Goal: Task Accomplishment & Management: Manage account settings

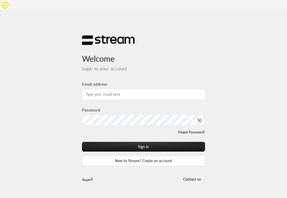
drag, startPoint x: 0, startPoint y: 0, endPoint x: 129, endPoint y: 86, distance: 154.8
click at [129, 89] on input "Email address" at bounding box center [144, 94] width 124 height 11
type input "[EMAIL_ADDRESS][DOMAIN_NAME]"
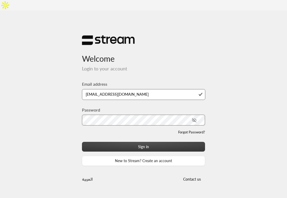
click at [140, 142] on button "Sign in" at bounding box center [143, 147] width 123 height 10
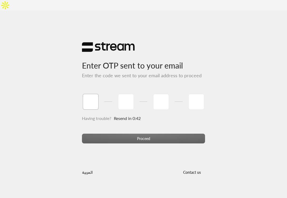
paste input "7"
type input "7"
type input "3"
type input "0"
type input "8"
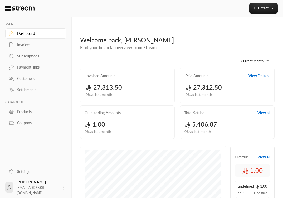
click at [30, 79] on div "Customers" at bounding box center [38, 78] width 43 height 5
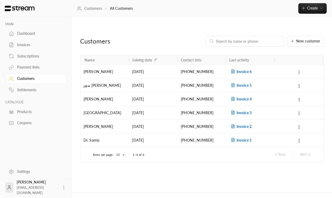
click at [29, 183] on div "[PERSON_NAME] [PERSON_NAME][EMAIL_ADDRESS][DOMAIN_NAME]" at bounding box center [37, 188] width 41 height 16
click at [62, 187] on icon at bounding box center [63, 187] width 5 height 5
click at [45, 162] on div at bounding box center [166, 99] width 332 height 198
click at [26, 171] on div "Settings" at bounding box center [38, 171] width 43 height 5
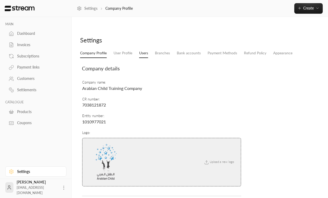
click at [146, 49] on link "Users" at bounding box center [143, 53] width 9 height 9
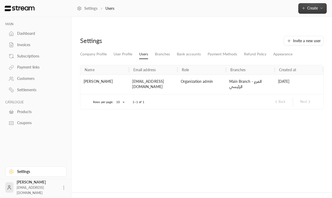
click at [287, 8] on span "Create" at bounding box center [313, 8] width 11 height 4
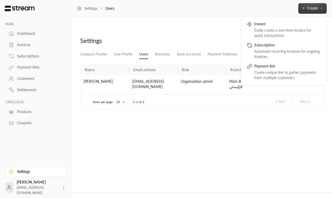
click at [236, 118] on div "Settings Invite a new user Company Profile User Profile Users Branches Bank acc…" at bounding box center [202, 109] width 261 height 165
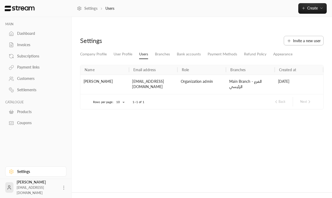
click at [287, 38] on span "Invite a new user" at bounding box center [307, 41] width 28 height 6
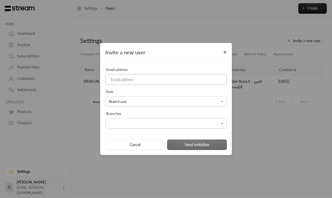
click at [154, 76] on input at bounding box center [165, 79] width 121 height 11
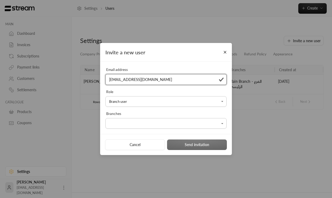
type input "[EMAIL_ADDRESS][DOMAIN_NAME]"
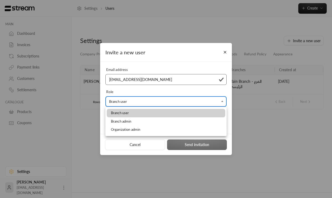
click at [145, 99] on body "MAIN Dashboard Invoices Subscriptions Payment links Customers Settlements CATAL…" at bounding box center [166, 99] width 332 height 198
click at [140, 122] on li "Branch admin" at bounding box center [166, 121] width 119 height 8
type input "**********"
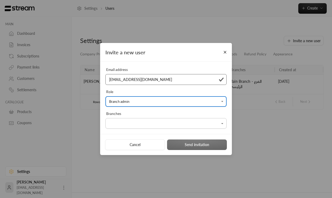
click at [141, 124] on body "MAIN Dashboard Invoices Subscriptions Payment links Customers Settlements CATAL…" at bounding box center [166, 99] width 332 height 198
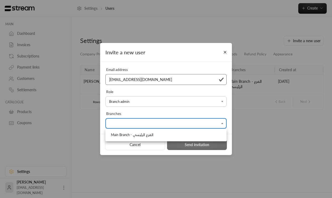
click at [137, 137] on span "Main Branch - الفرع الرئيسي" at bounding box center [132, 134] width 42 height 5
type input "**********"
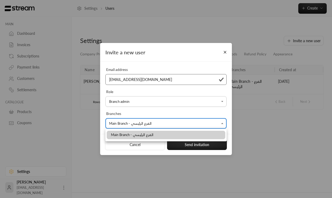
click at [150, 113] on div at bounding box center [166, 99] width 332 height 198
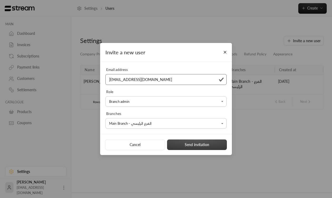
click at [188, 146] on button "Send invitation" at bounding box center [197, 145] width 60 height 11
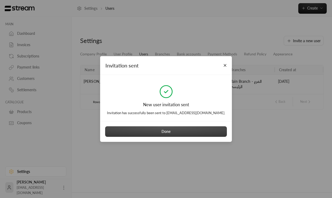
click at [199, 135] on button "Done" at bounding box center [166, 131] width 122 height 11
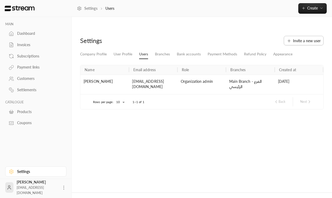
click at [287, 36] on button "Invite a new user" at bounding box center [304, 40] width 40 height 9
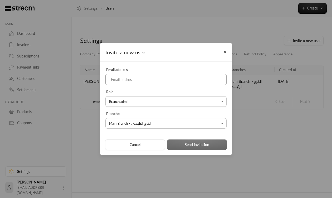
click at [176, 82] on input at bounding box center [165, 79] width 121 height 11
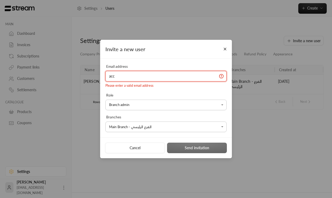
type input "k"
click at [136, 77] on input at bounding box center [165, 76] width 121 height 11
paste input "[EMAIL_ADDRESS][DOMAIN_NAME]"
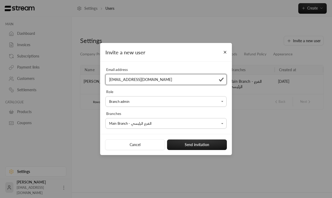
type input "[EMAIL_ADDRESS][DOMAIN_NAME]"
click at [131, 104] on body "MAIN Dashboard Invoices Subscriptions Payment links Customers Settlements CATAL…" at bounding box center [166, 99] width 332 height 198
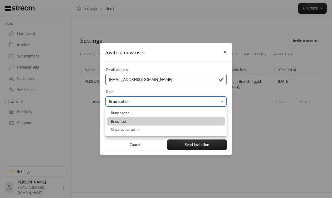
click at [129, 130] on span "Organization admin" at bounding box center [125, 129] width 29 height 5
type input "**********"
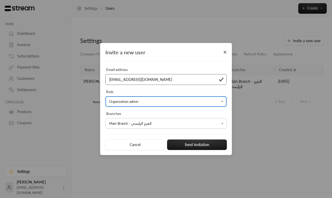
click at [142, 124] on body "MAIN Dashboard Invoices Subscriptions Payment links Customers Settlements CATAL…" at bounding box center [166, 99] width 332 height 198
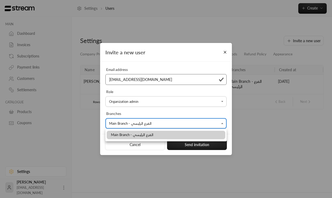
click at [141, 134] on span "Main Branch - الفرع الرئيسي" at bounding box center [132, 134] width 42 height 5
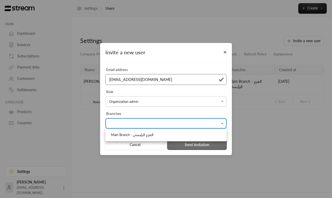
click at [186, 146] on div at bounding box center [166, 99] width 332 height 198
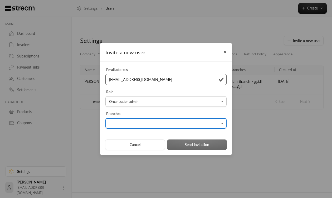
click at [169, 125] on body "MAIN Dashboard Invoices Subscriptions Payment links Customers Settlements CATAL…" at bounding box center [166, 99] width 332 height 198
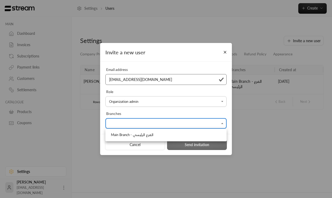
click at [167, 133] on li "Main Branch - الفرع الرئيسي" at bounding box center [166, 135] width 119 height 8
type input "**********"
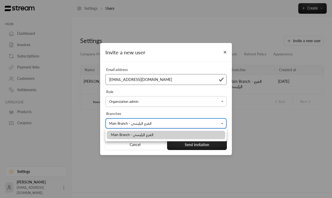
click at [183, 144] on div at bounding box center [166, 99] width 332 height 198
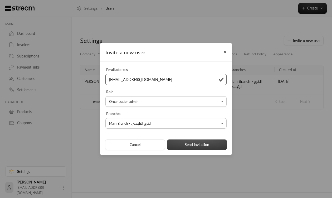
click at [191, 143] on button "Send invitation" at bounding box center [197, 145] width 60 height 11
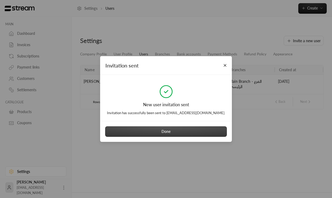
click at [200, 130] on button "Done" at bounding box center [166, 131] width 122 height 11
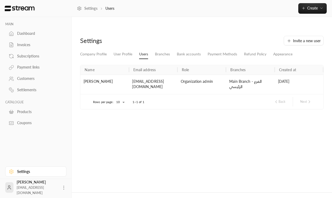
click at [268, 110] on div "Settings Invite a new user Company Profile User Profile Users Branches Bank acc…" at bounding box center [202, 109] width 261 height 165
click at [256, 117] on div "Settings Invite a new user Company Profile User Profile Users Branches Bank acc…" at bounding box center [202, 109] width 261 height 165
click at [159, 50] on link "Branches" at bounding box center [162, 54] width 15 height 9
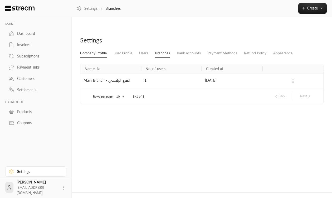
click at [100, 49] on link "Company Profile" at bounding box center [93, 53] width 27 height 9
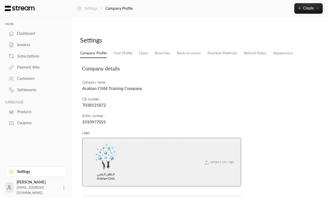
click at [89, 8] on link "Settings" at bounding box center [87, 8] width 21 height 5
